Goal: Information Seeking & Learning: Understand process/instructions

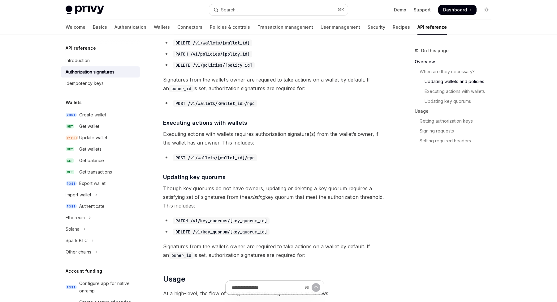
scroll to position [322, 0]
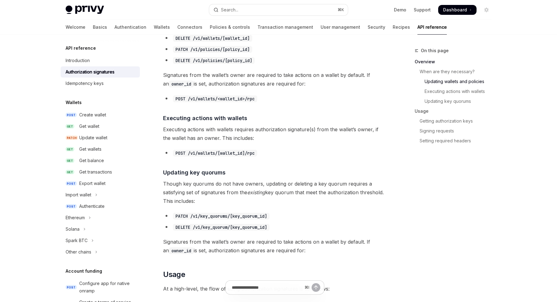
click at [175, 131] on span "Executing actions with wallets requires authorization signature(s) from the wal…" at bounding box center [274, 133] width 223 height 17
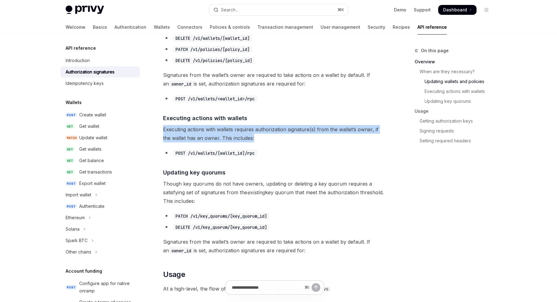
click at [175, 131] on span "Executing actions with wallets requires authorization signature(s) from the wal…" at bounding box center [274, 133] width 223 height 17
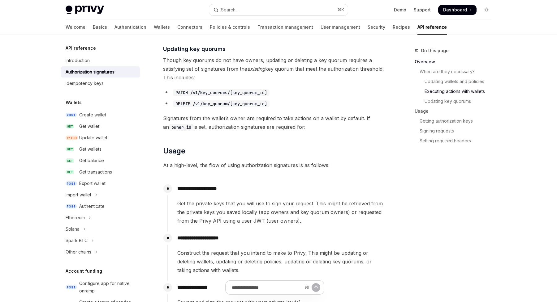
scroll to position [449, 0]
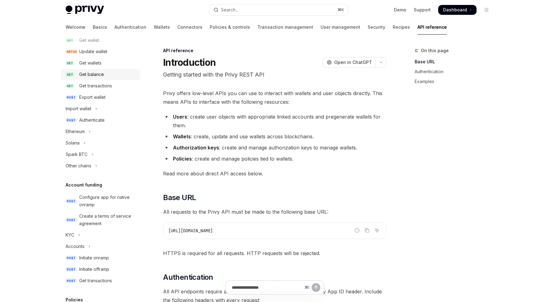
scroll to position [99, 0]
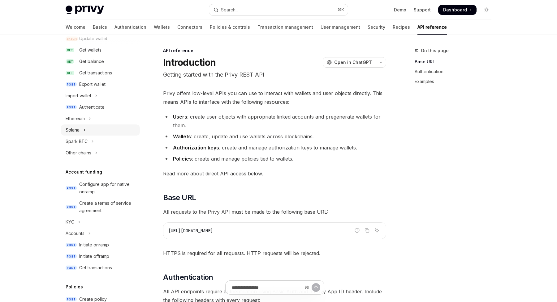
click at [84, 129] on icon "Toggle Solana section" at bounding box center [84, 129] width 2 height 7
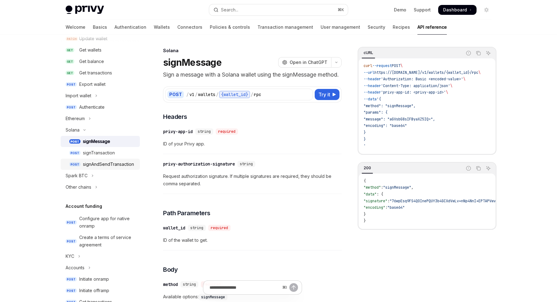
click at [92, 164] on div "signAndSendTransaction" at bounding box center [108, 164] width 51 height 7
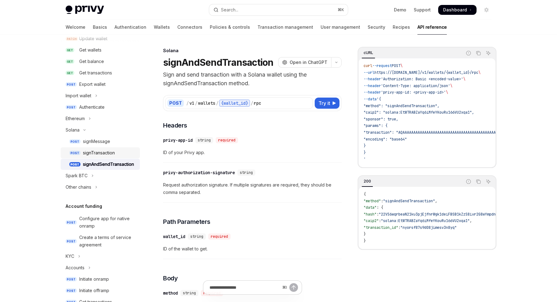
click at [88, 152] on div "signTransaction" at bounding box center [99, 152] width 32 height 7
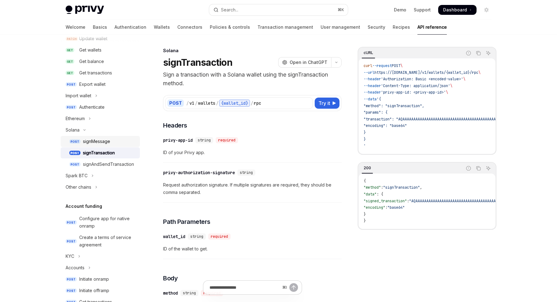
click at [94, 144] on div "signMessage" at bounding box center [96, 141] width 27 height 7
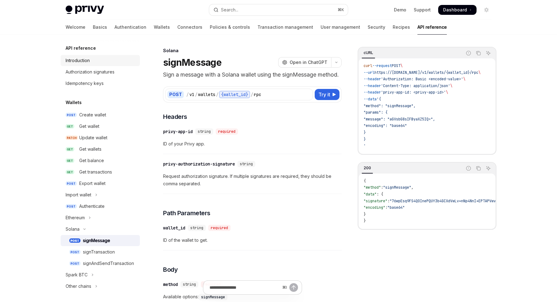
click at [81, 58] on div "Introduction" at bounding box center [78, 60] width 24 height 7
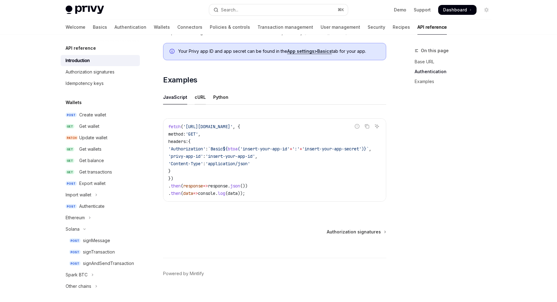
scroll to position [363, 0]
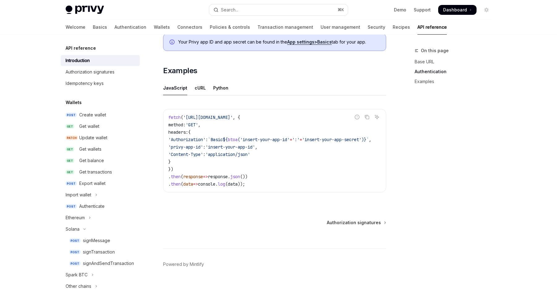
click at [187, 145] on span "'privy-app-id'" at bounding box center [185, 147] width 35 height 6
drag, startPoint x: 187, startPoint y: 145, endPoint x: 208, endPoint y: 146, distance: 21.7
click at [203, 146] on span "'privy-app-id'" at bounding box center [185, 147] width 35 height 6
copy span "privy-app-id"
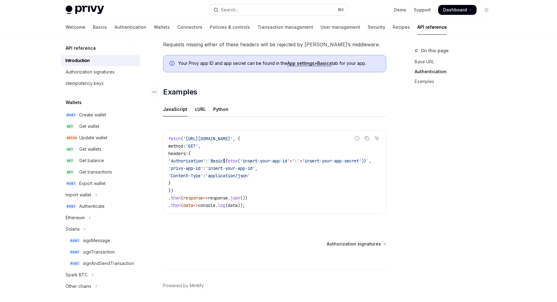
scroll to position [337, 0]
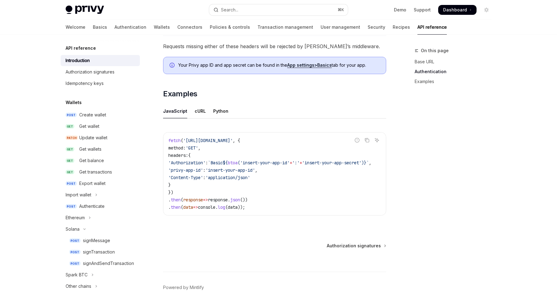
click at [236, 65] on span "Your Privy app ID and app secret can be found in the App settings > Basics tab …" at bounding box center [278, 65] width 201 height 6
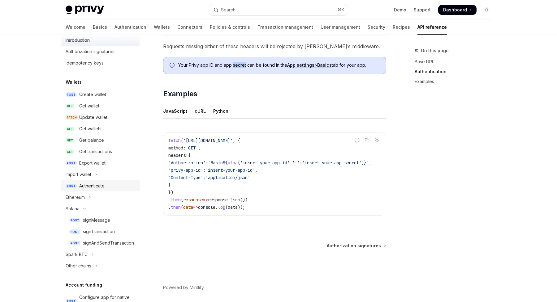
scroll to position [23, 0]
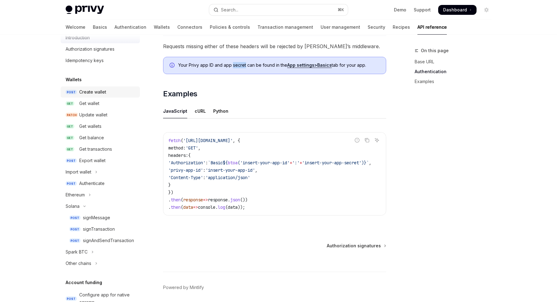
click at [89, 94] on div "Create wallet" at bounding box center [92, 91] width 27 height 7
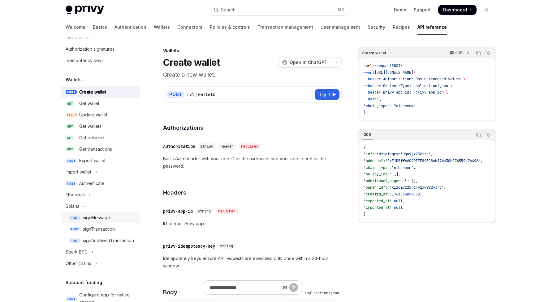
click at [92, 215] on div "signMessage" at bounding box center [96, 217] width 27 height 7
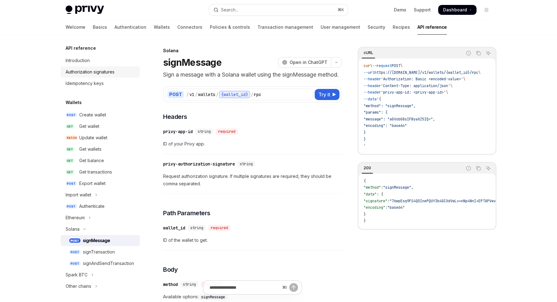
click at [96, 70] on div "Authorization signatures" at bounding box center [90, 71] width 49 height 7
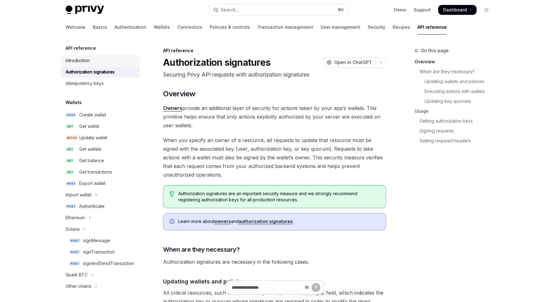
click at [83, 63] on div "Introduction" at bounding box center [78, 60] width 24 height 7
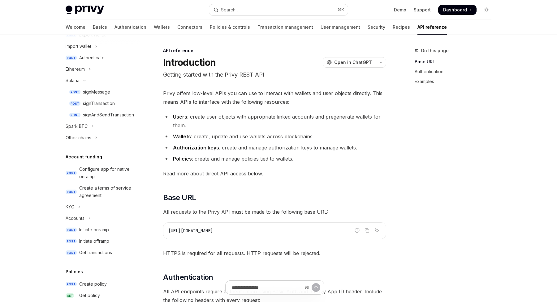
scroll to position [156, 0]
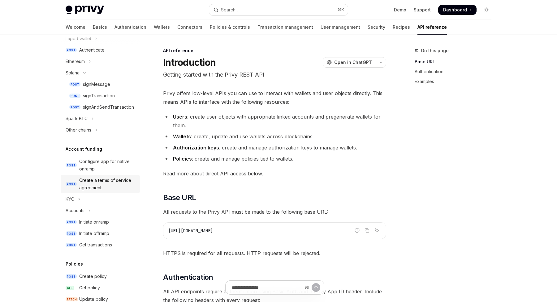
click at [86, 183] on div "Create a terms of service agreement" at bounding box center [107, 184] width 57 height 15
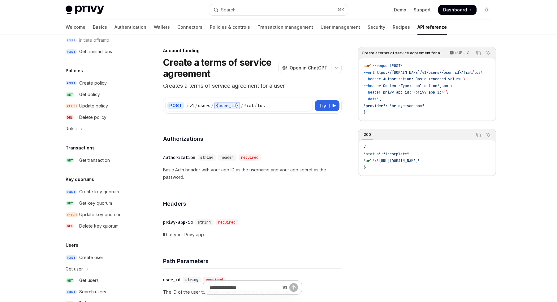
scroll to position [359, 0]
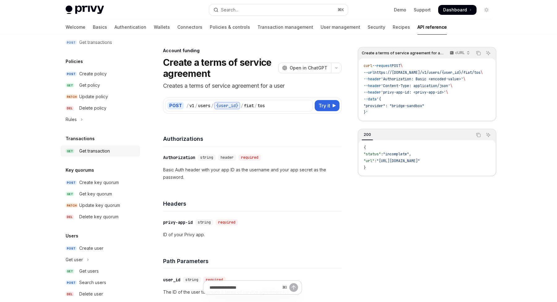
click at [99, 150] on div "Get transaction" at bounding box center [94, 150] width 31 height 7
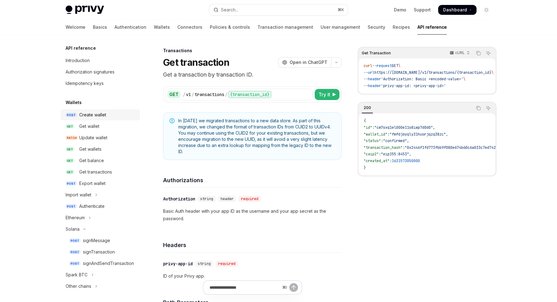
click at [93, 116] on div "Create wallet" at bounding box center [92, 114] width 27 height 7
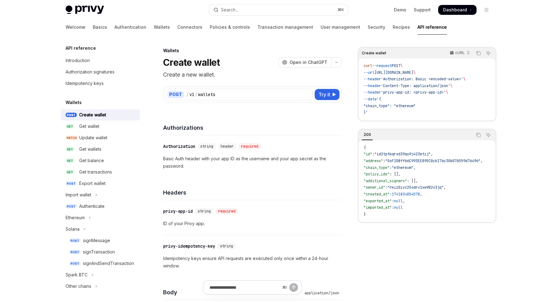
click at [247, 62] on div "Create wallet OpenAI Open in ChatGPT" at bounding box center [252, 62] width 178 height 11
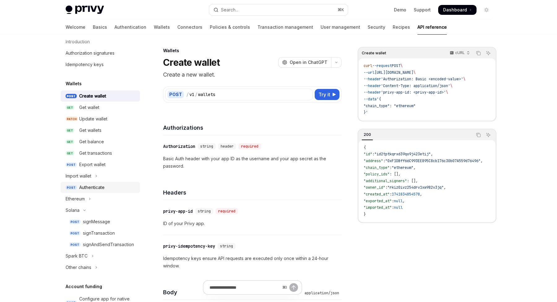
scroll to position [21, 0]
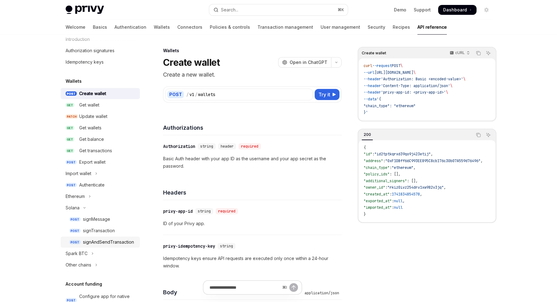
click at [93, 241] on div "signAndSendTransaction" at bounding box center [108, 242] width 51 height 7
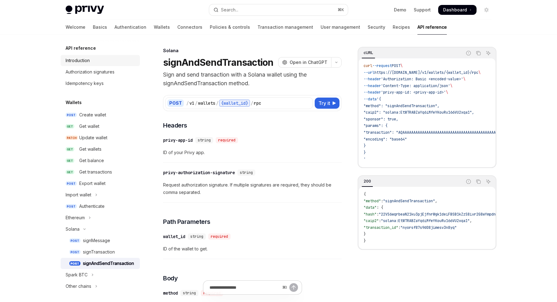
click at [80, 61] on div "Introduction" at bounding box center [78, 60] width 24 height 7
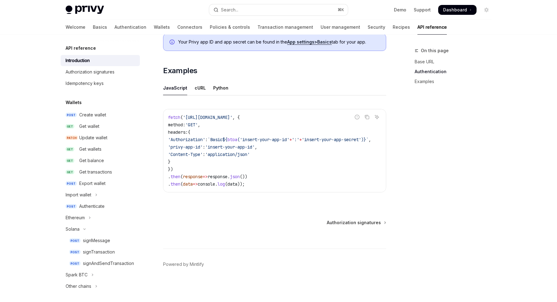
scroll to position [0, 36]
drag, startPoint x: 189, startPoint y: 136, endPoint x: 365, endPoint y: 136, distance: 176.9
click at [365, 137] on span "'Authorization' : `Basic ${ btoa ( 'insert-your-app-id' + ':' + 'insert-your-ap…" at bounding box center [269, 140] width 203 height 6
copy span "Basic ${ btoa ( 'insert-your-app-id' + ':' + 'insert-your-app-secret' ) }"
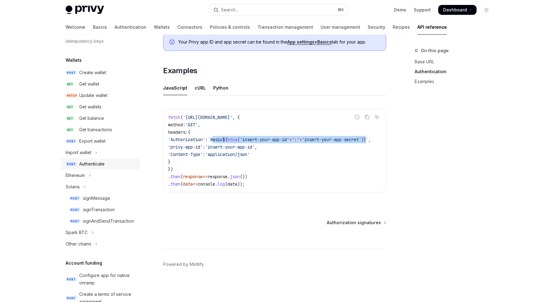
scroll to position [57, 0]
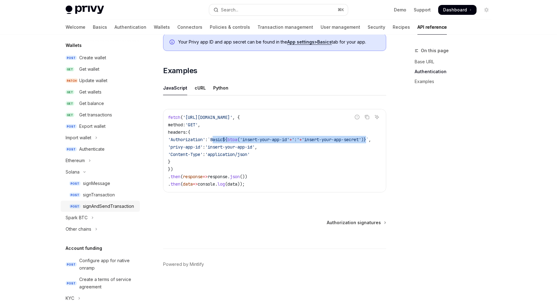
click at [99, 207] on div "signAndSendTransaction" at bounding box center [108, 206] width 51 height 7
type textarea "*"
